Goal: Find specific page/section: Find specific page/section

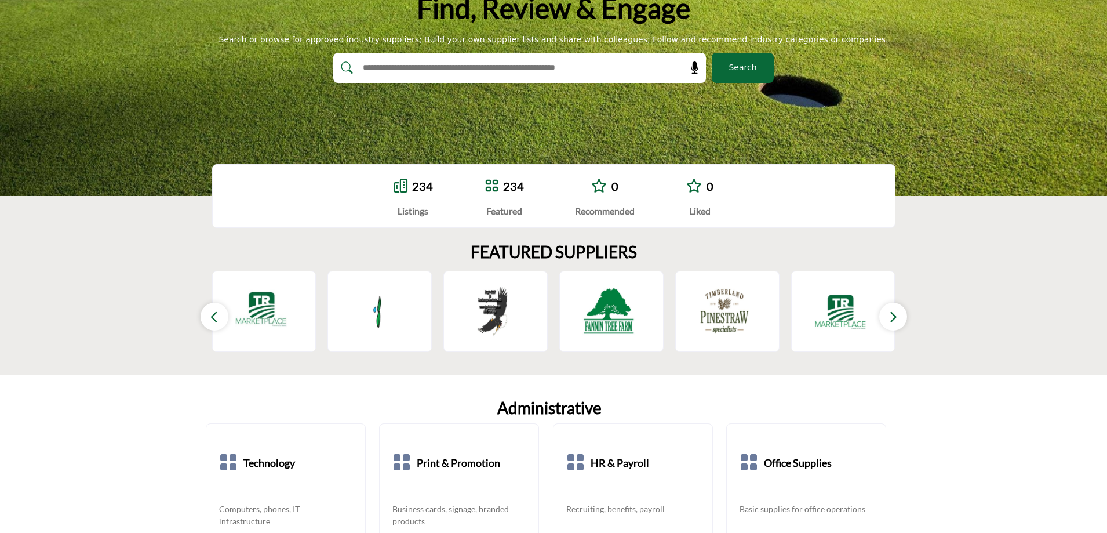
scroll to position [58, 0]
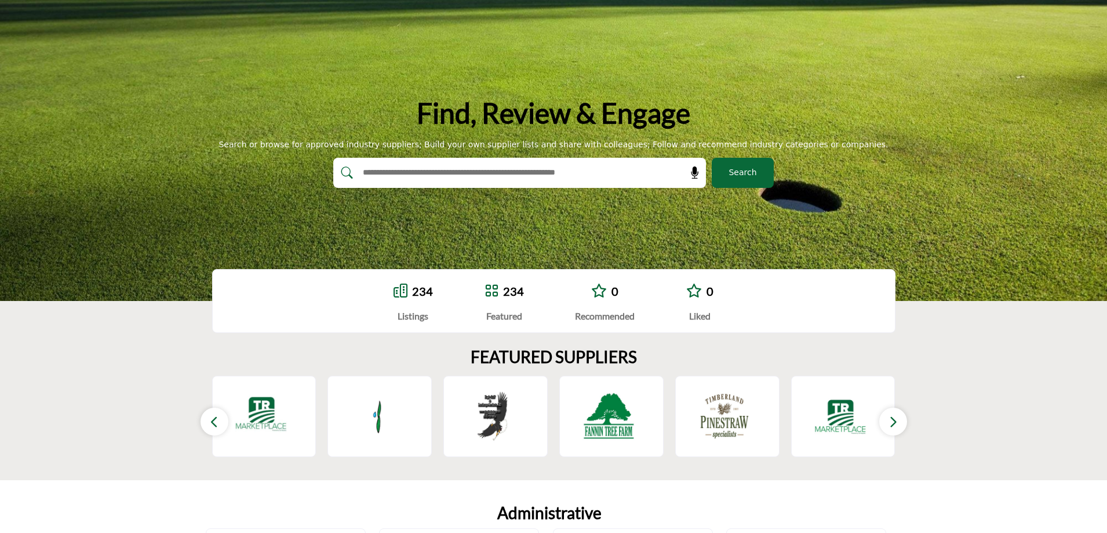
click at [740, 170] on span "Search" at bounding box center [743, 172] width 28 height 12
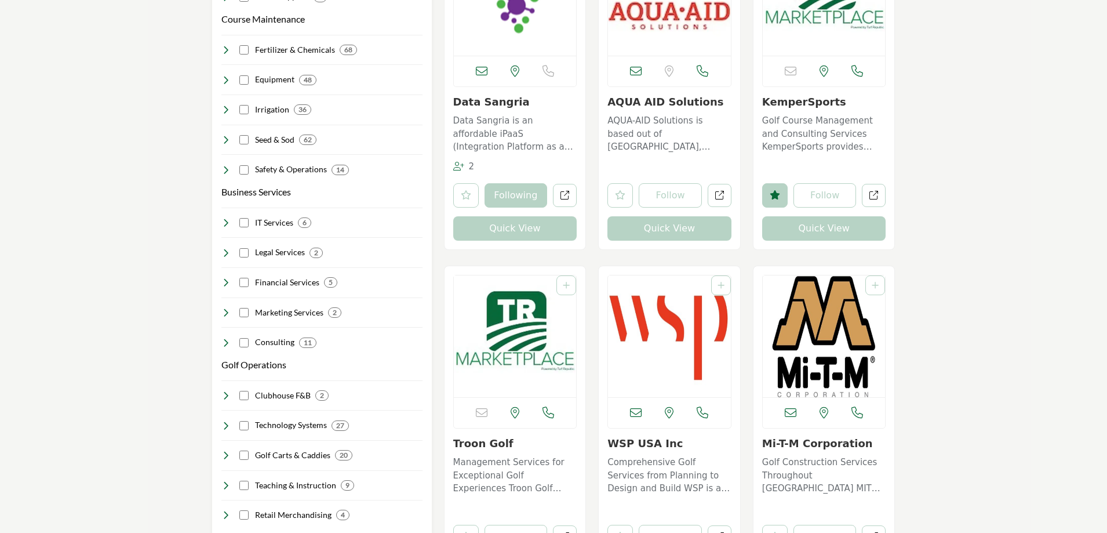
scroll to position [406, 0]
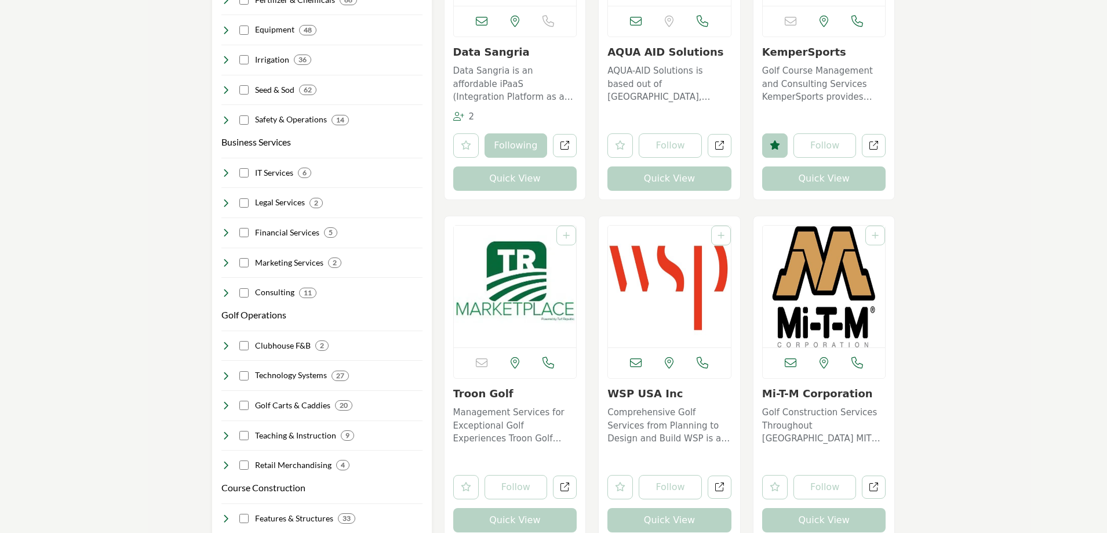
click at [663, 294] on img "Open Listing in new tab" at bounding box center [669, 286] width 123 height 122
